Goal: Understand process/instructions: Learn how to perform a task or action

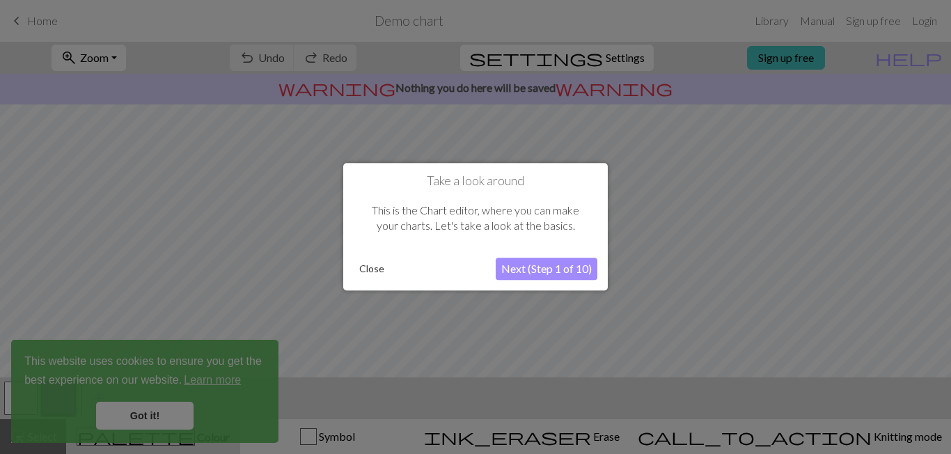
click at [535, 277] on button "Next (Step 1 of 10)" at bounding box center [547, 269] width 102 height 22
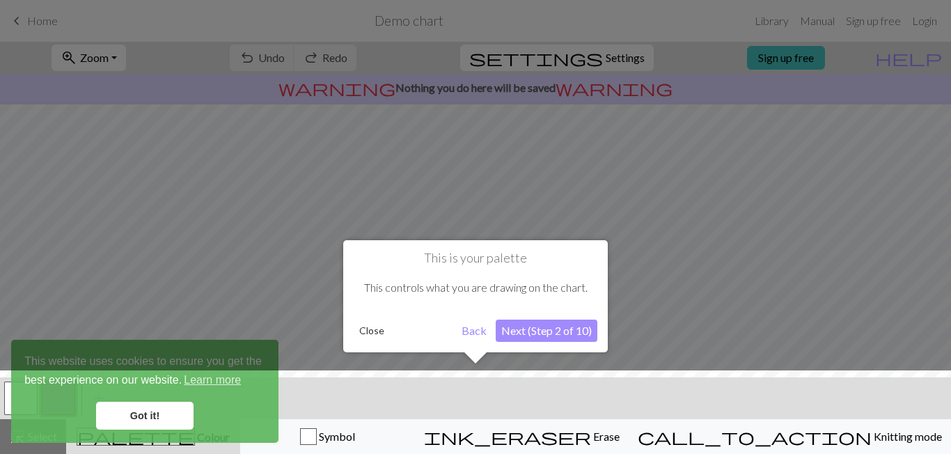
click at [525, 328] on button "Next (Step 2 of 10)" at bounding box center [547, 331] width 102 height 22
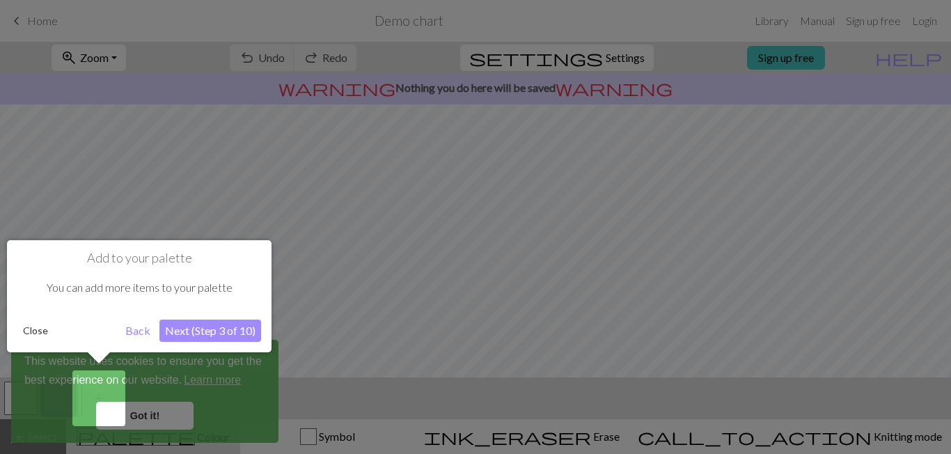
click at [234, 326] on button "Next (Step 3 of 10)" at bounding box center [210, 331] width 102 height 22
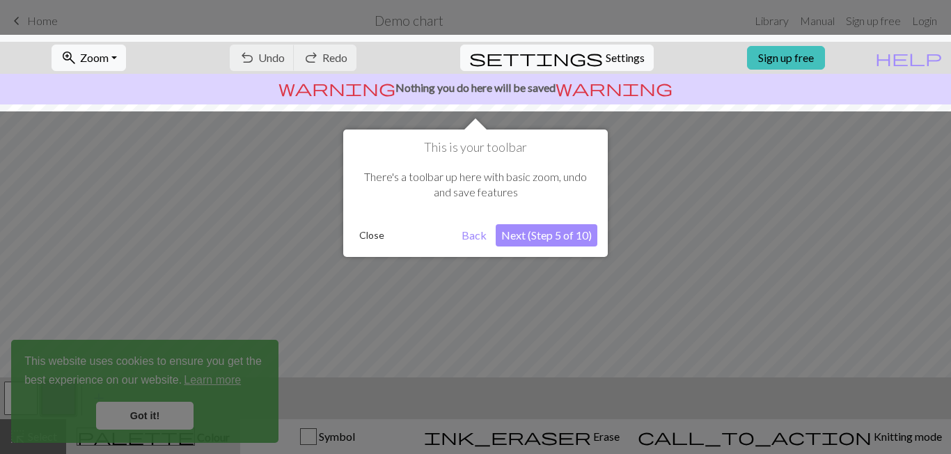
click at [555, 225] on button "Next (Step 5 of 10)" at bounding box center [547, 235] width 102 height 22
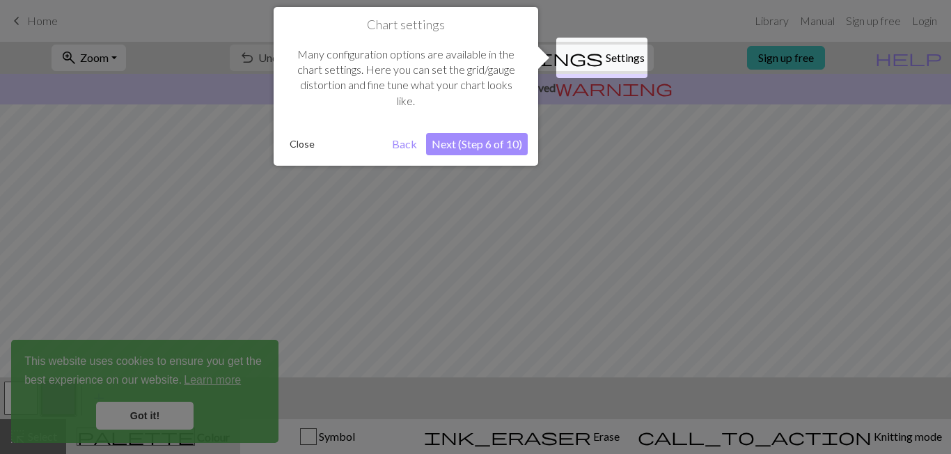
click at [294, 145] on button "Close" at bounding box center [302, 144] width 36 height 21
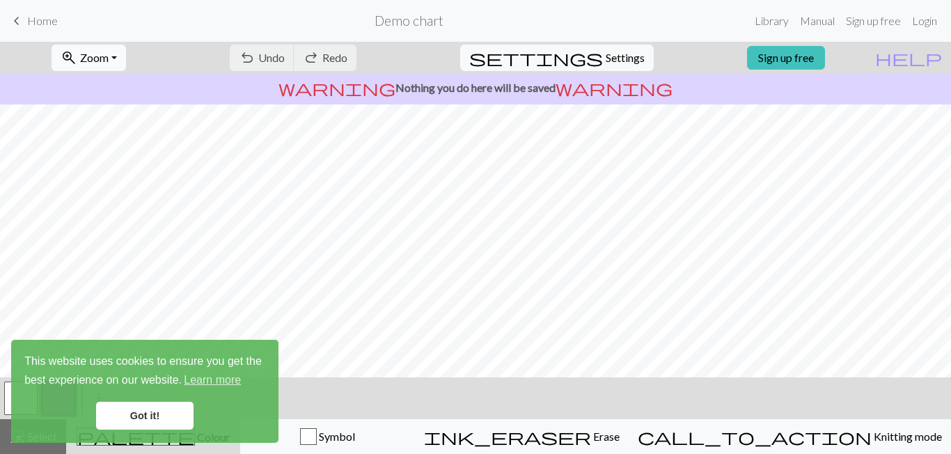
click at [126, 57] on button "zoom_in Zoom Zoom" at bounding box center [89, 58] width 74 height 26
click at [799, 59] on link "Sign up free" at bounding box center [786, 58] width 78 height 24
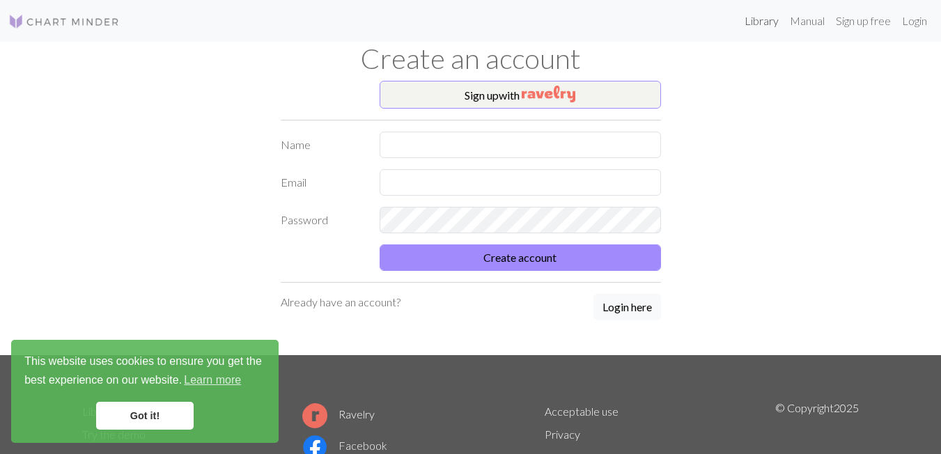
click at [766, 22] on link "Library" at bounding box center [761, 21] width 45 height 28
click at [810, 19] on link "Manual" at bounding box center [807, 21] width 46 height 28
click at [865, 18] on link "Sign up free" at bounding box center [863, 21] width 66 height 28
